Goal: Task Accomplishment & Management: Use online tool/utility

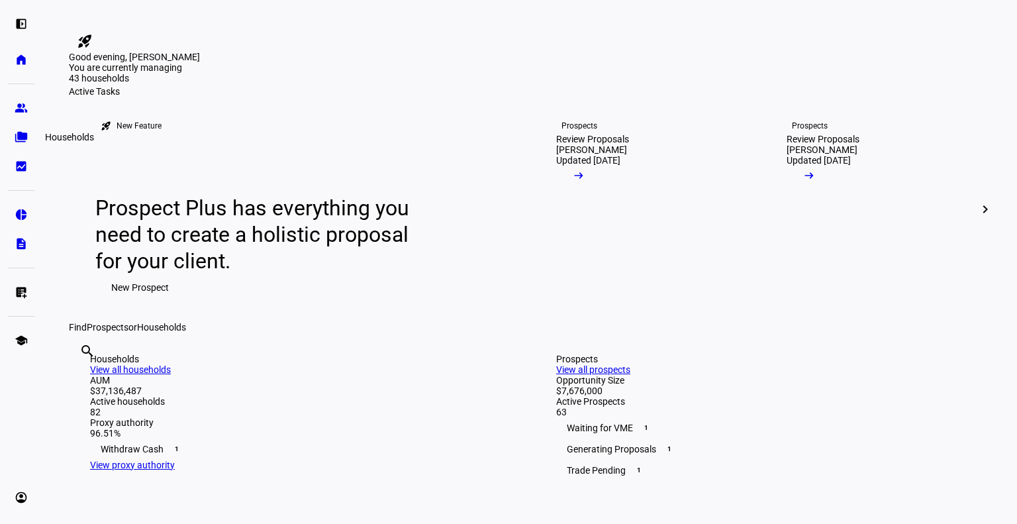
click at [20, 141] on eth-mat-symbol "folder_copy" at bounding box center [21, 136] width 13 height 13
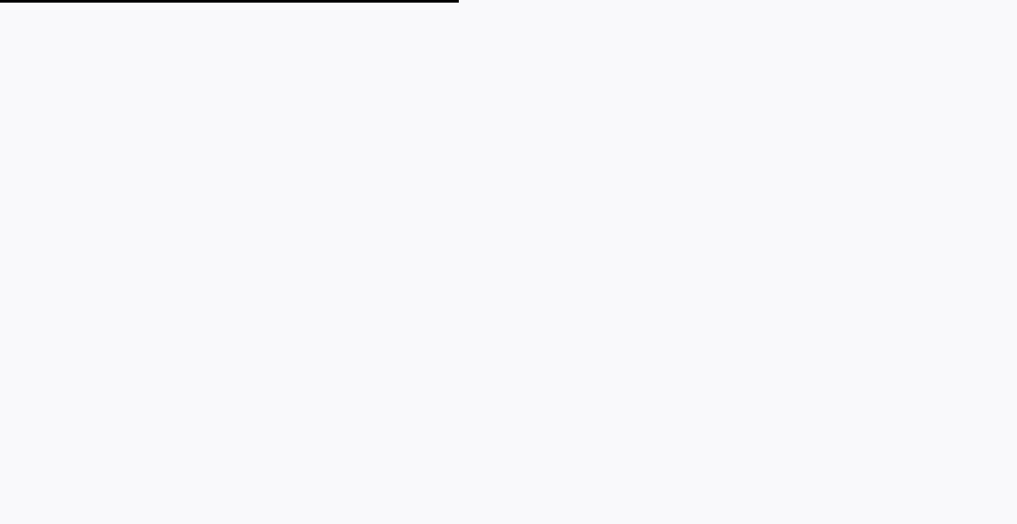
click at [19, 111] on plt-app-root at bounding box center [508, 262] width 1017 height 524
click at [491, 264] on plt-app-root at bounding box center [508, 262] width 1017 height 524
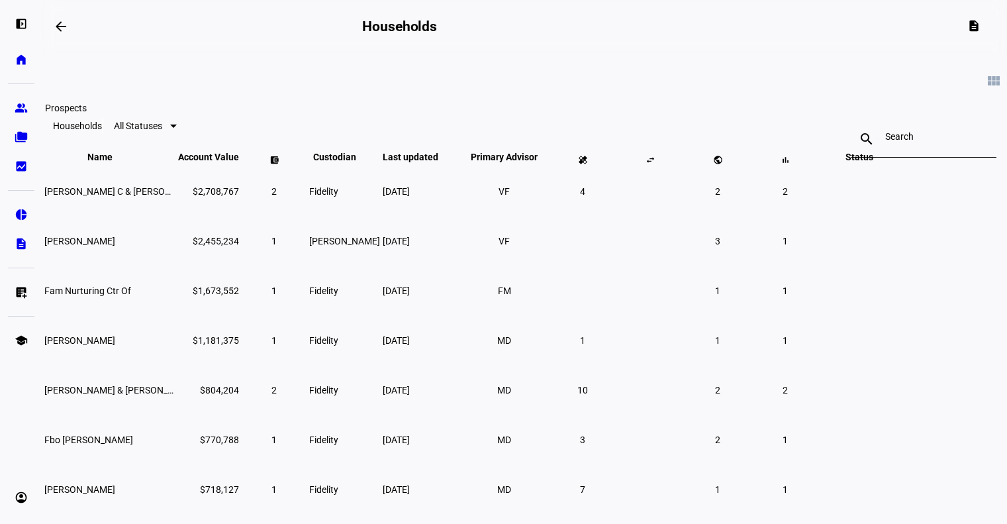
click at [16, 115] on link "group Prospects" at bounding box center [21, 108] width 26 height 26
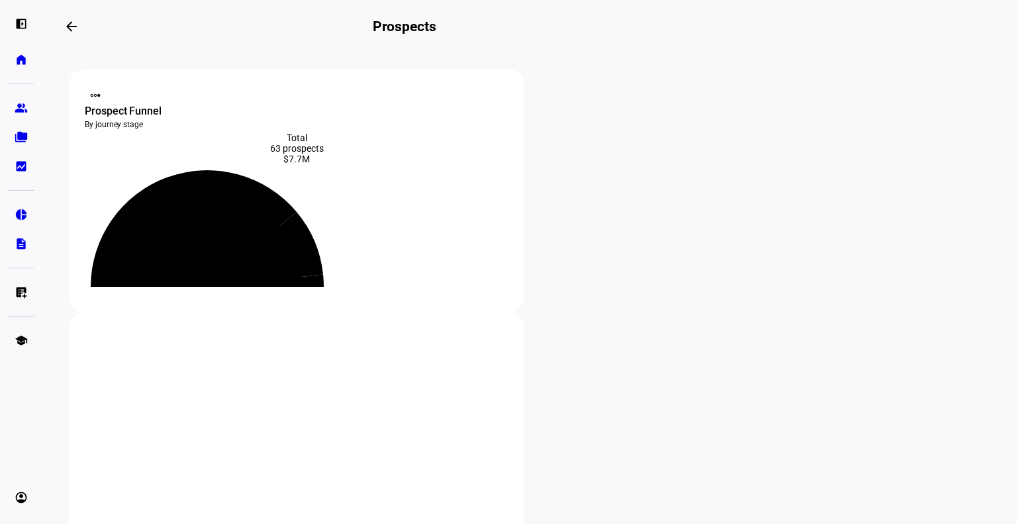
scroll to position [323, 0]
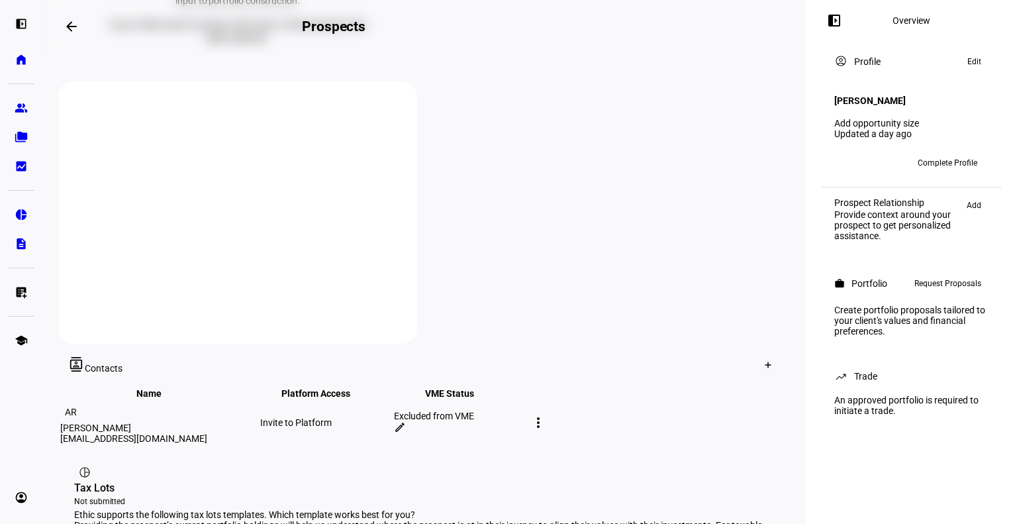
scroll to position [477, 0]
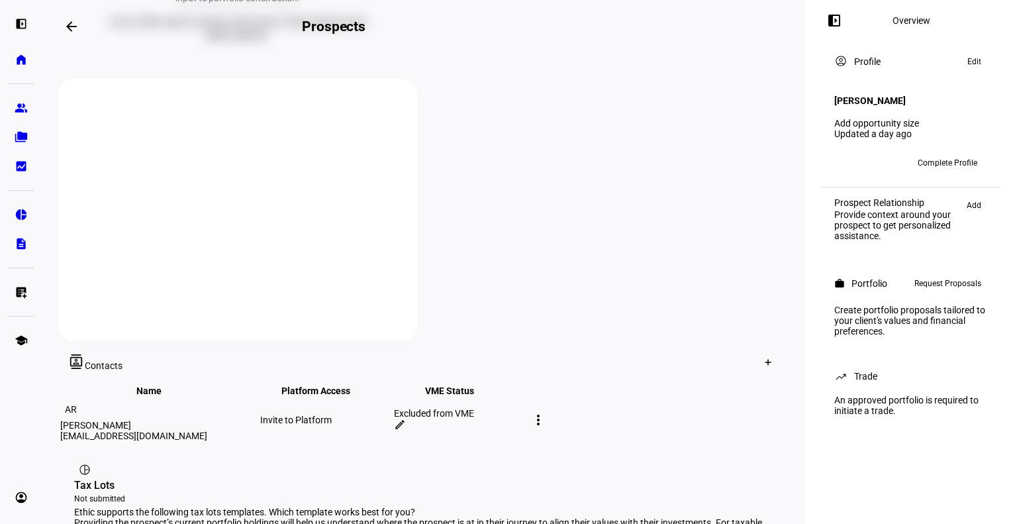
click at [546, 412] on mat-icon "more_vert" at bounding box center [538, 420] width 16 height 16
click at [668, 321] on div at bounding box center [508, 262] width 1017 height 524
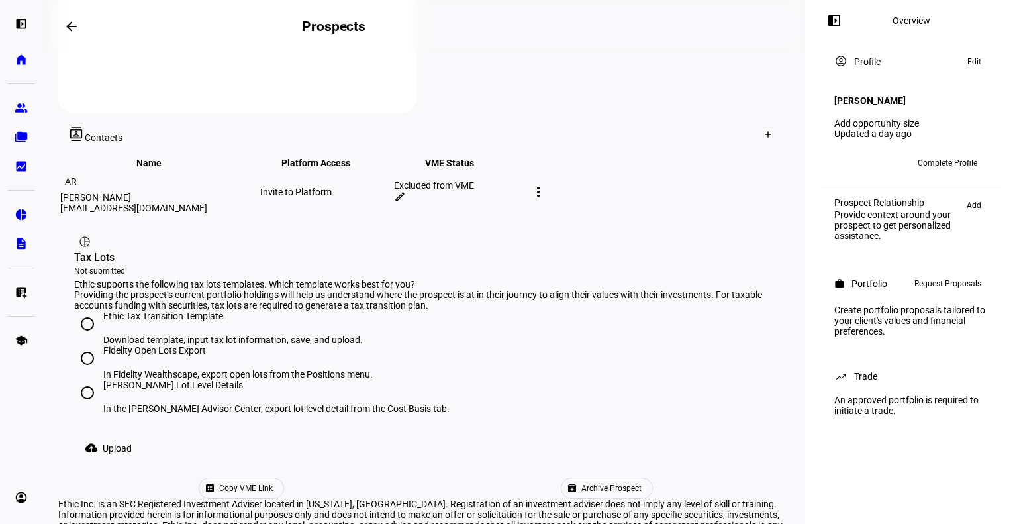
click at [273, 478] on span "Copy VME Link" at bounding box center [246, 488] width 54 height 20
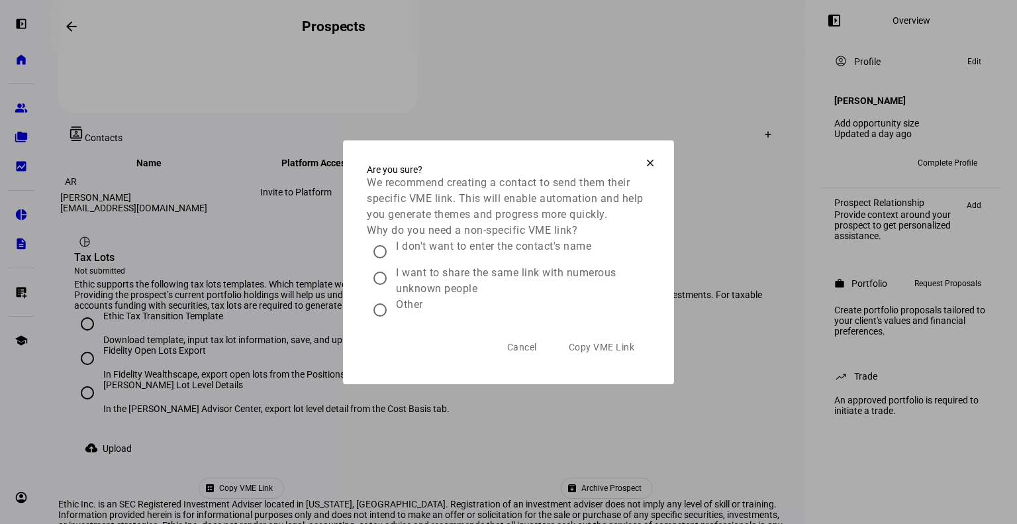
scroll to position [701, 0]
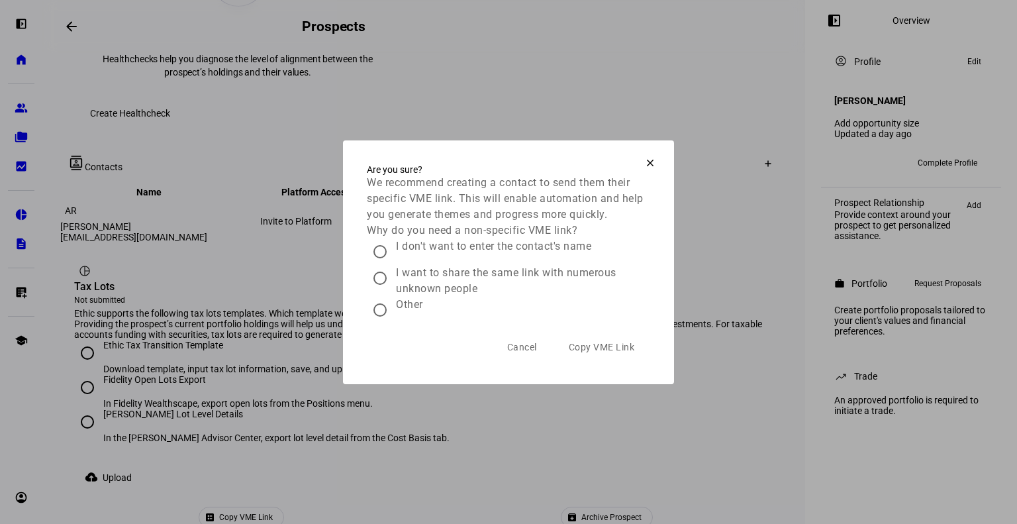
click at [639, 156] on span at bounding box center [650, 163] width 32 height 32
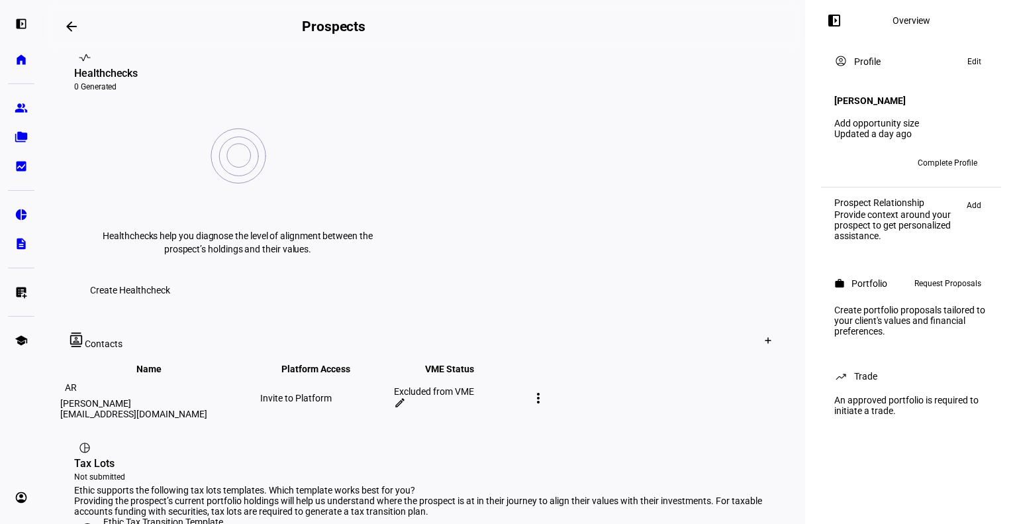
scroll to position [524, 0]
click at [406, 397] on mat-icon "edit" at bounding box center [400, 403] width 12 height 12
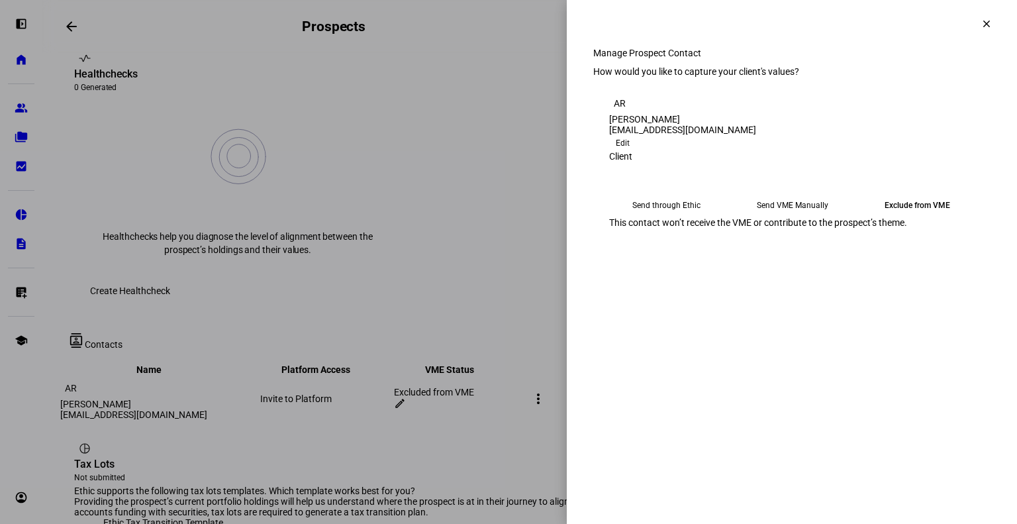
click at [792, 217] on eth-mega-radio-button "Send VME Manually" at bounding box center [792, 205] width 115 height 24
click at [689, 291] on span "Submit Preferences" at bounding box center [649, 278] width 80 height 26
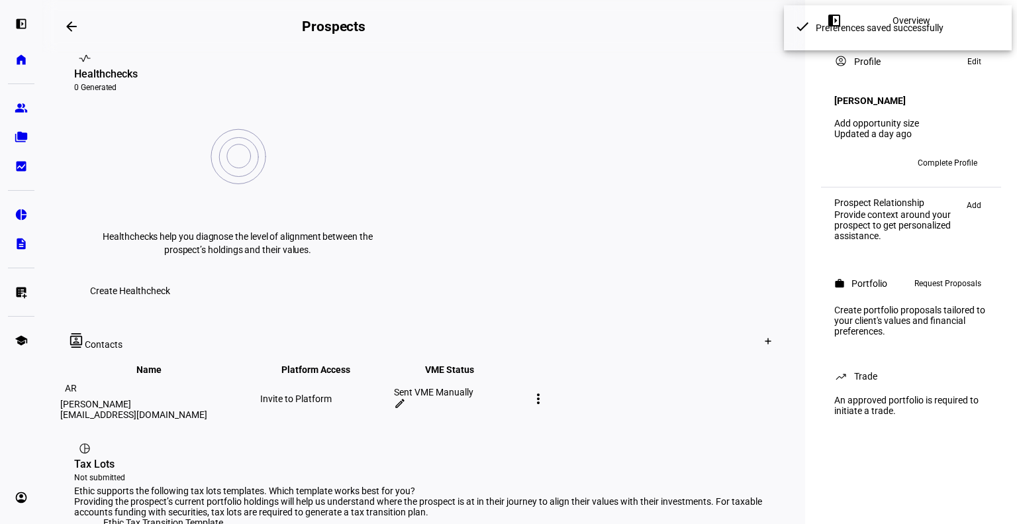
scroll to position [701, 0]
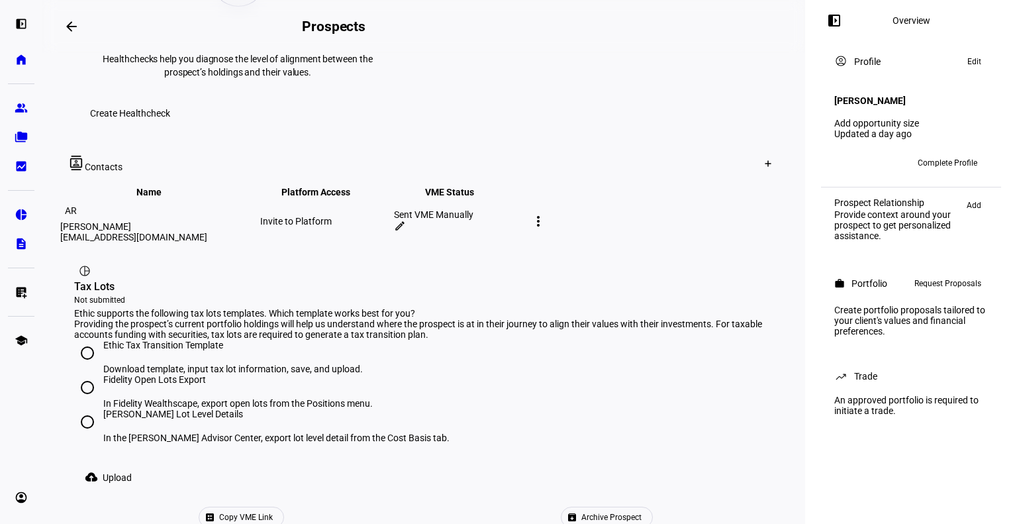
click at [273, 507] on span "Copy VME Link" at bounding box center [246, 517] width 54 height 20
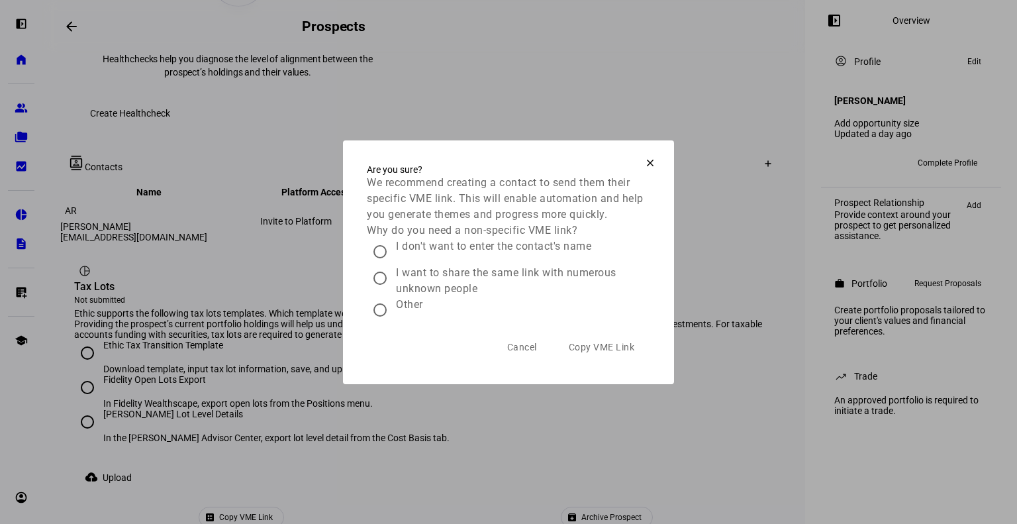
click at [644, 157] on mat-icon "clear" at bounding box center [650, 163] width 12 height 12
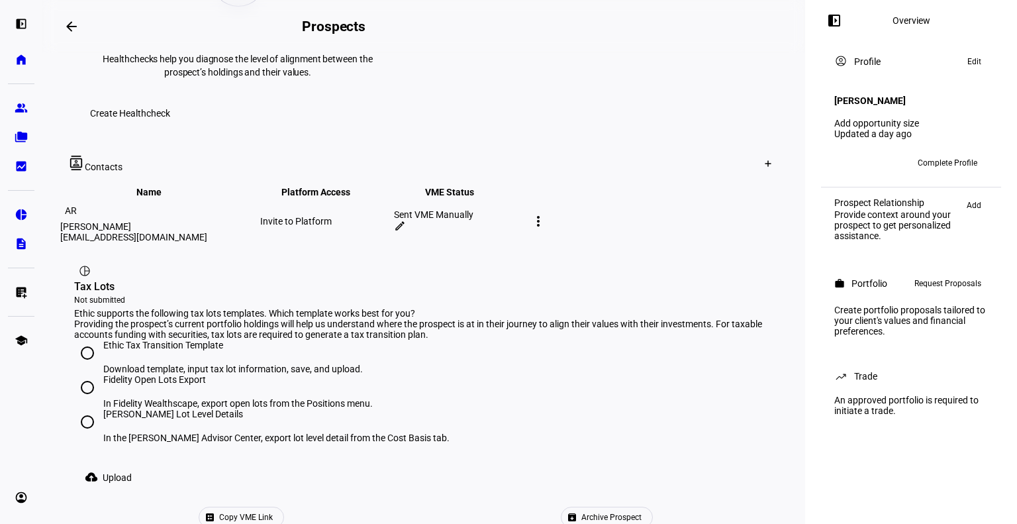
click at [546, 213] on mat-icon "more_vert" at bounding box center [538, 221] width 16 height 16
click at [692, 140] on div at bounding box center [508, 262] width 1017 height 524
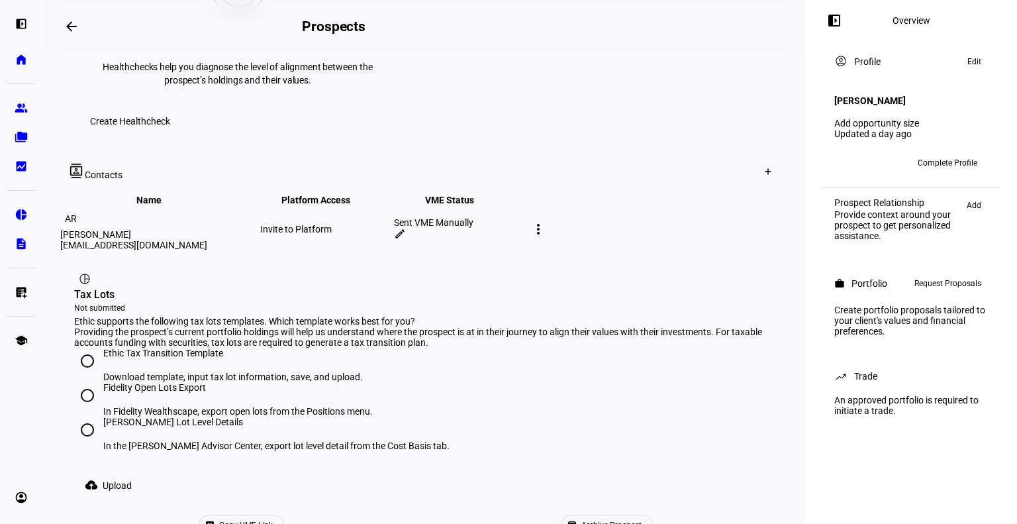
click at [525, 217] on div "Sent VME Manually edit" at bounding box center [459, 229] width 131 height 24
click at [406, 228] on mat-icon "edit" at bounding box center [400, 234] width 12 height 12
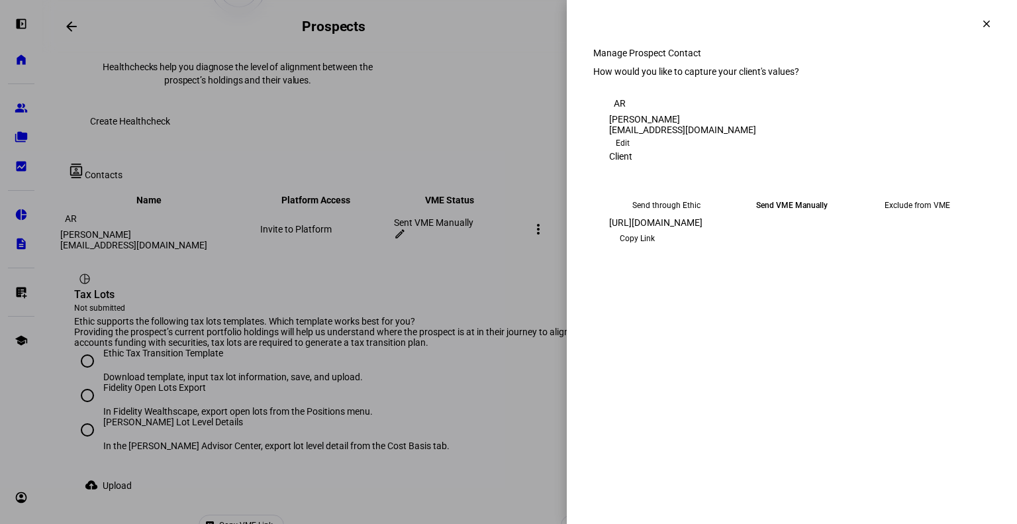
click at [655, 249] on span "Copy Link" at bounding box center [637, 238] width 35 height 21
